Goal: Answer question/provide support

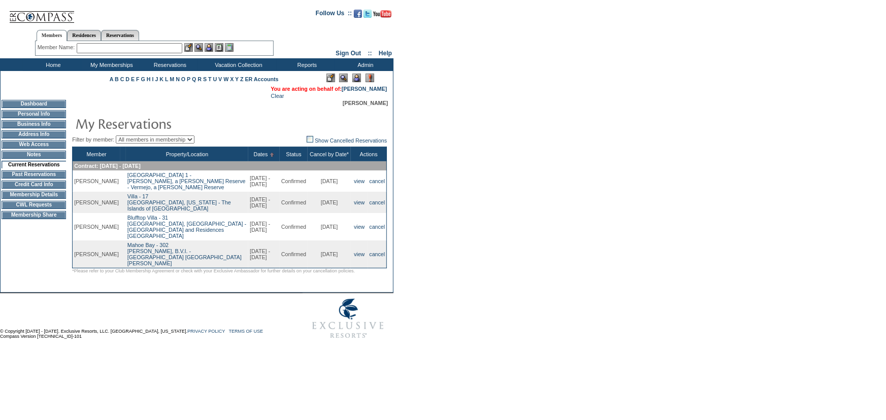
click at [111, 48] on input "text" at bounding box center [130, 48] width 106 height 10
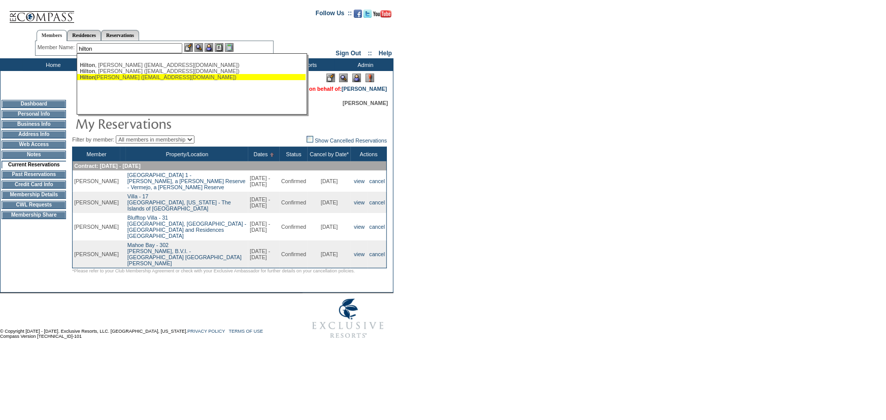
click at [135, 79] on div "Hilton Segel, Liz (lizhiltonsegel@gmail.com)" at bounding box center [191, 77] width 223 height 6
type input "Hilton Segel, Liz (lizhiltonsegel@gmail.com)"
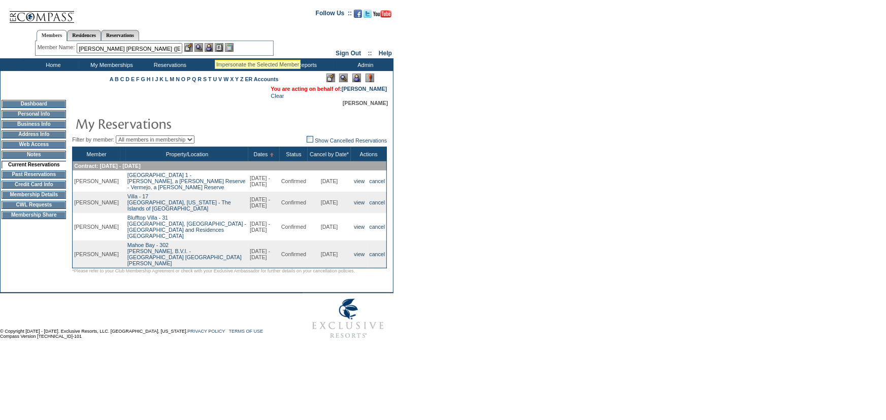
click at [213, 47] on img at bounding box center [209, 47] width 9 height 9
click at [201, 45] on img at bounding box center [198, 47] width 9 height 9
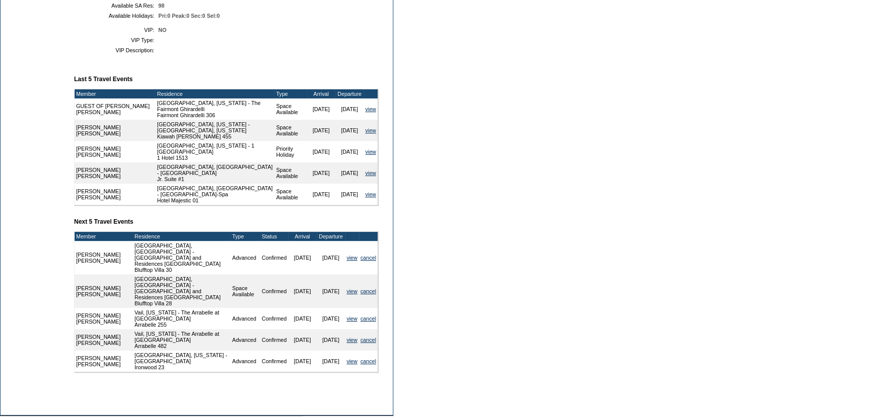
scroll to position [138, 0]
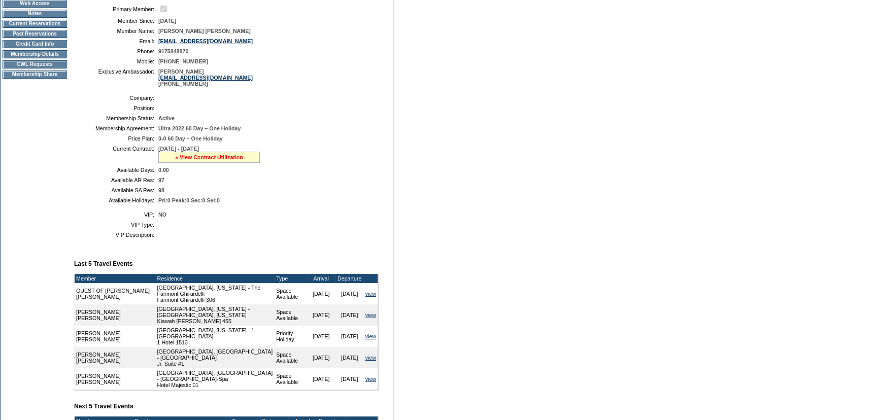
click at [193, 159] on link "» View Contract Utilization" at bounding box center [209, 157] width 68 height 6
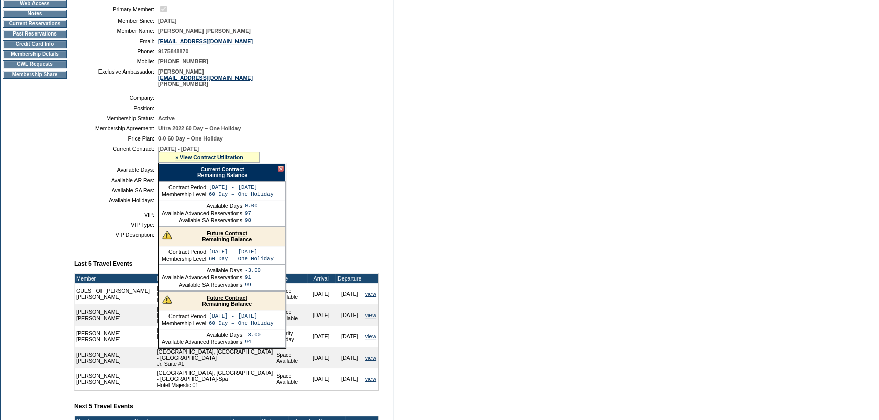
click at [230, 237] on link "Future Contract" at bounding box center [227, 233] width 41 height 6
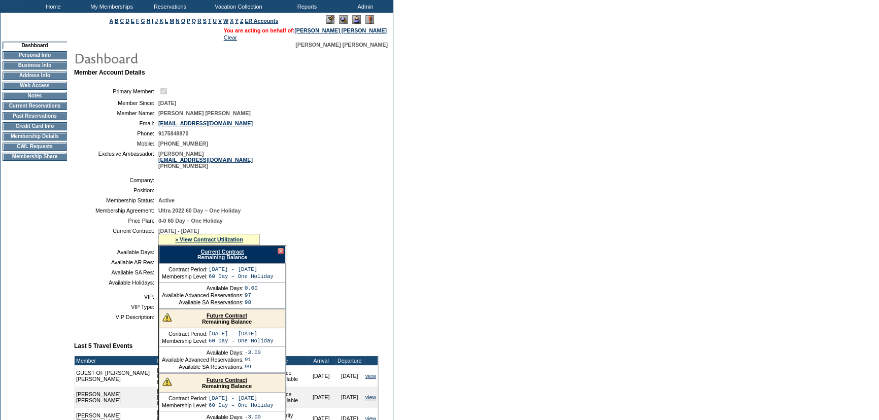
scroll to position [46, 0]
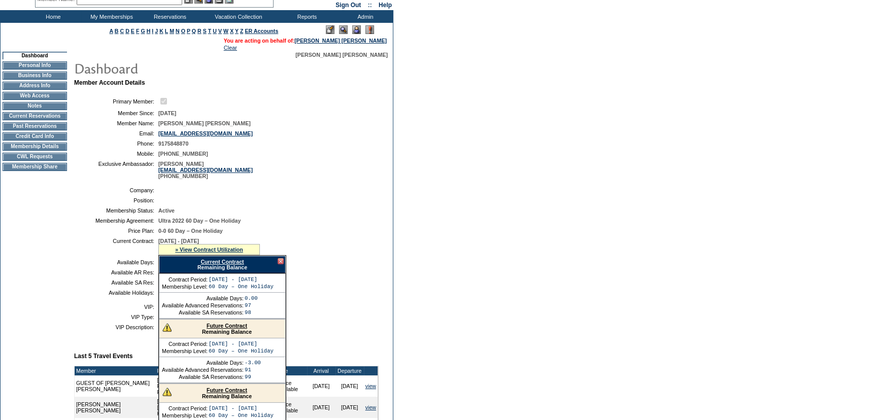
click at [42, 147] on td "Membership Details" at bounding box center [35, 147] width 64 height 8
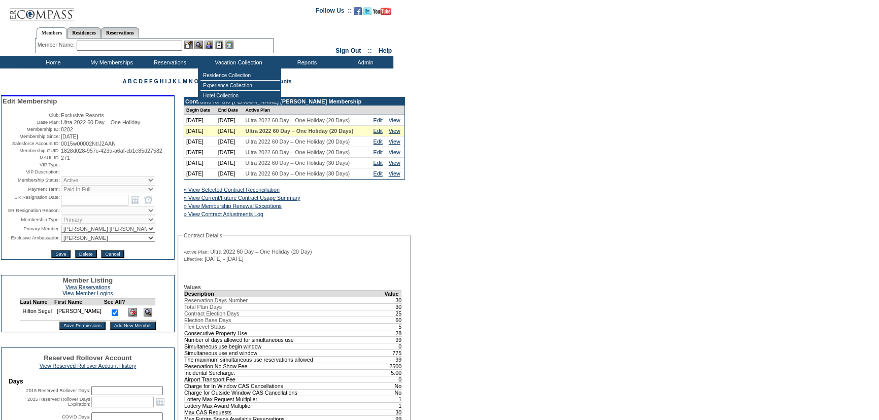
click at [160, 44] on input "text" at bounding box center [130, 46] width 106 height 10
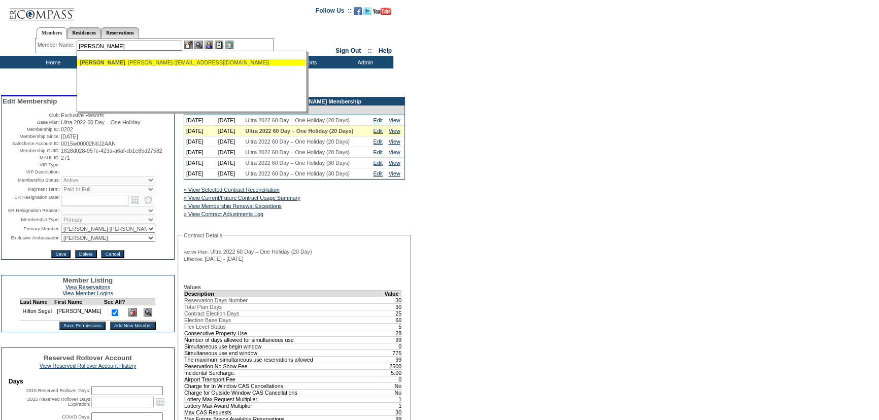
click at [156, 60] on div "[PERSON_NAME] ([EMAIL_ADDRESS][DOMAIN_NAME])" at bounding box center [191, 62] width 223 height 6
type input "[PERSON_NAME] ([EMAIL_ADDRESS][DOMAIN_NAME])"
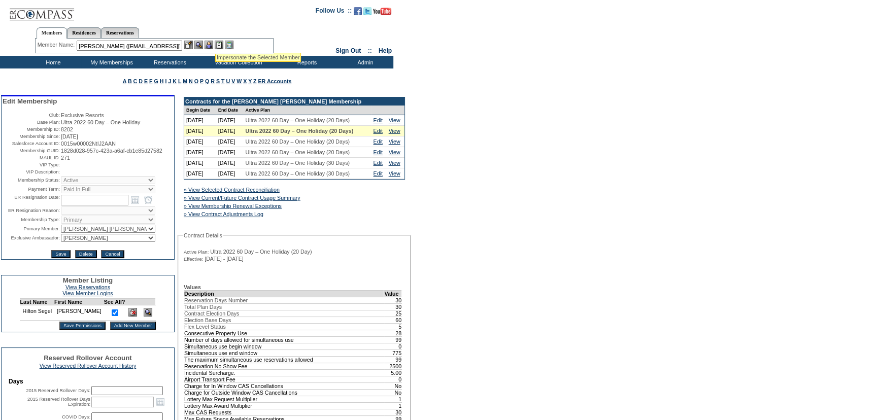
click at [213, 44] on img at bounding box center [209, 45] width 9 height 9
click at [200, 41] on img at bounding box center [198, 45] width 9 height 9
